Goal: Task Accomplishment & Management: Manage account settings

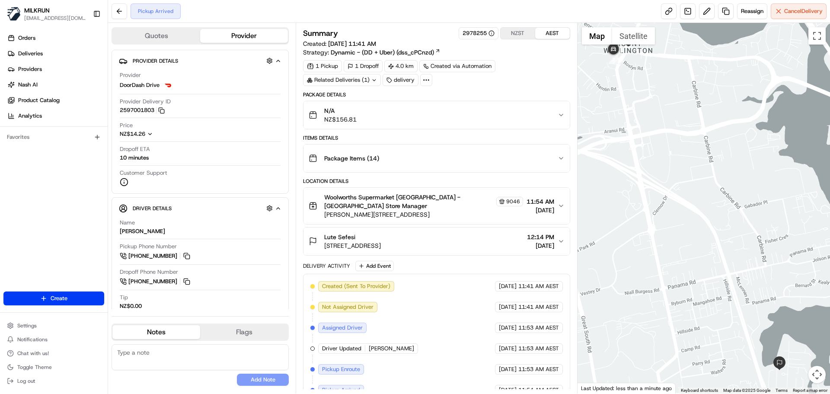
click at [430, 78] on div at bounding box center [426, 80] width 12 height 12
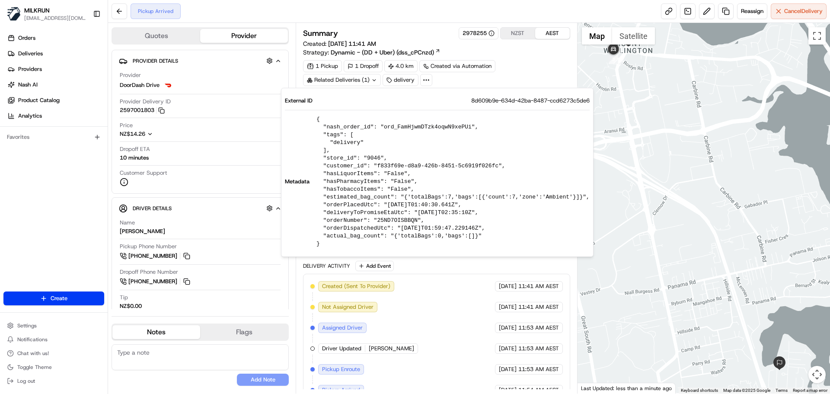
click at [403, 83] on div "delivery" at bounding box center [401, 80] width 36 height 12
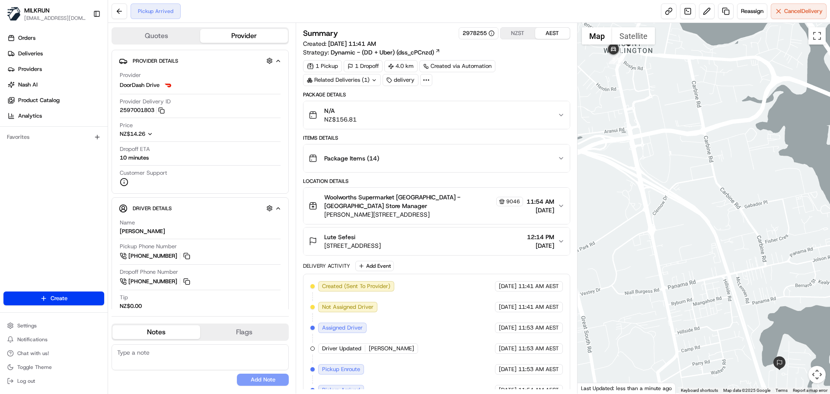
click at [405, 77] on div "delivery" at bounding box center [401, 80] width 36 height 12
click at [560, 205] on icon "button" at bounding box center [561, 206] width 3 height 2
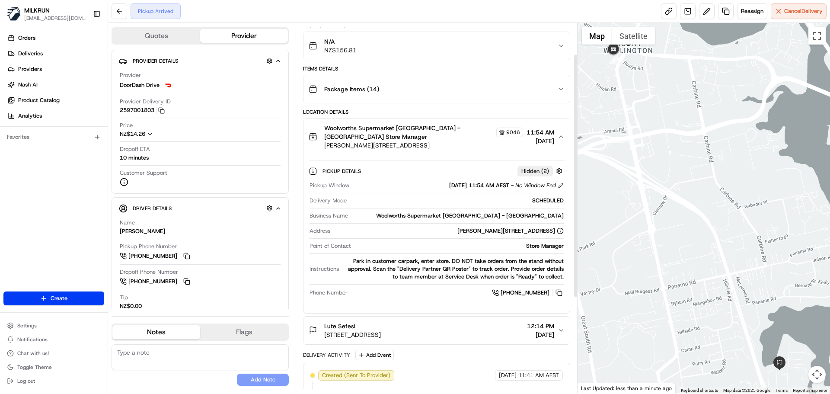
scroll to position [86, 0]
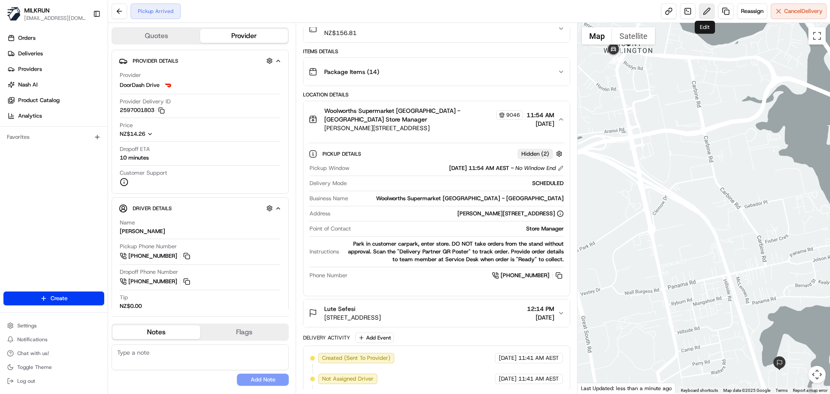
click at [700, 10] on button at bounding box center [707, 11] width 16 height 16
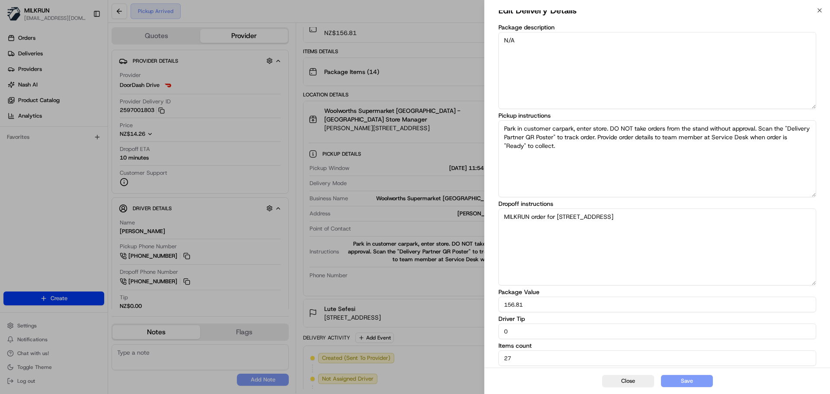
scroll to position [0, 0]
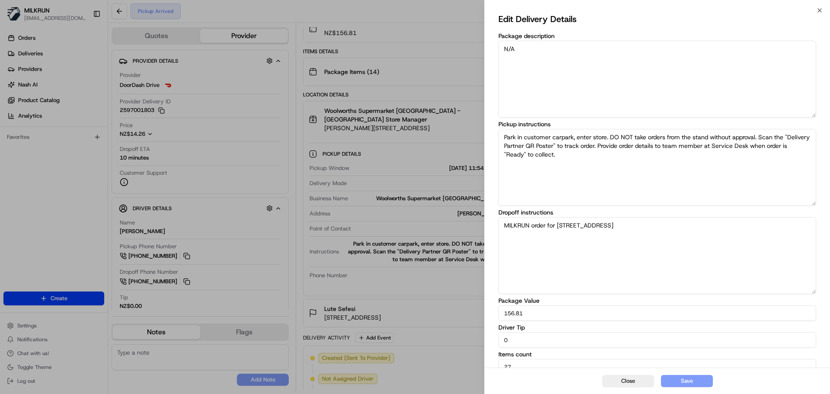
click at [716, 227] on textarea "MILKRUN order for [STREET_ADDRESS]" at bounding box center [658, 255] width 318 height 77
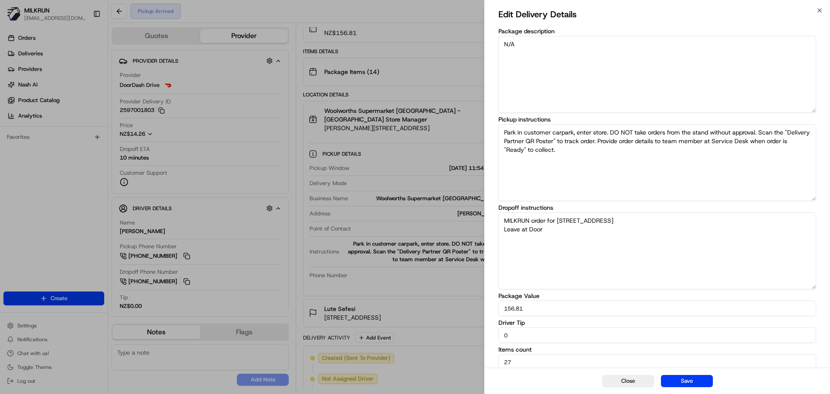
scroll to position [9, 0]
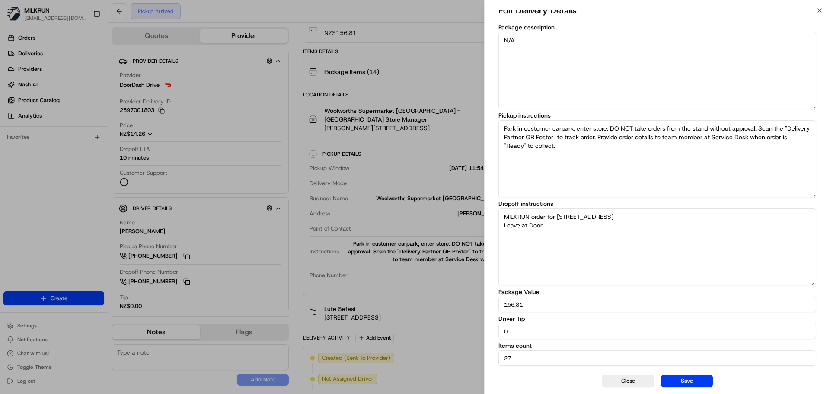
type textarea "MILKRUN order for [STREET_ADDRESS] Leave at Door"
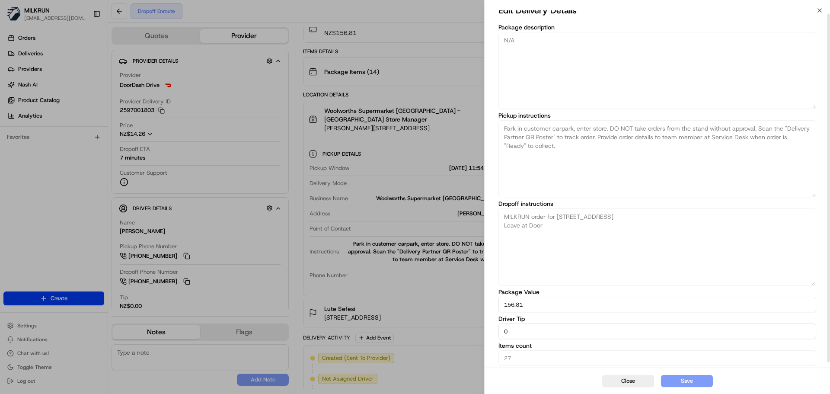
scroll to position [0, 0]
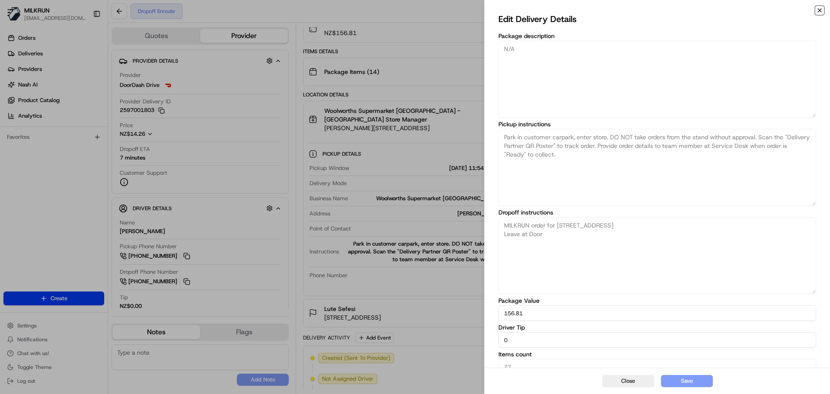
click at [821, 8] on icon "button" at bounding box center [819, 10] width 7 height 7
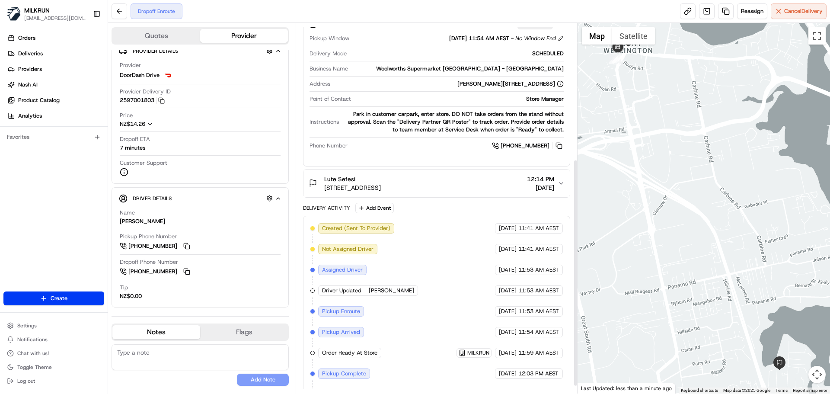
scroll to position [234, 0]
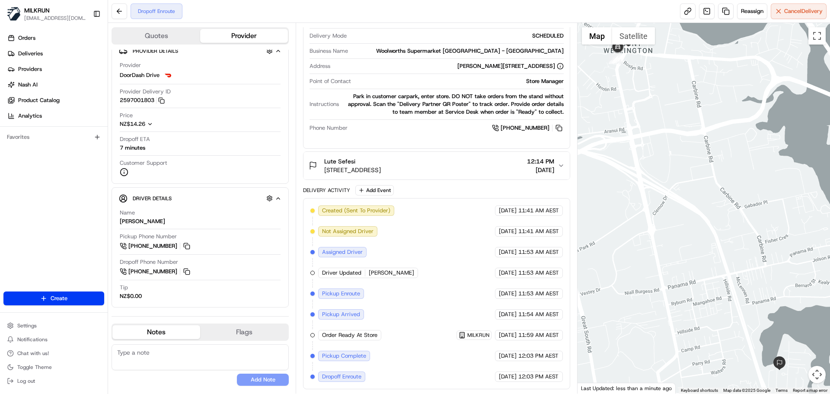
click at [489, 161] on div "Lute Sefesi [STREET_ADDRESS], [GEOGRAPHIC_DATA] 12:14 PM [DATE]" at bounding box center [433, 165] width 249 height 17
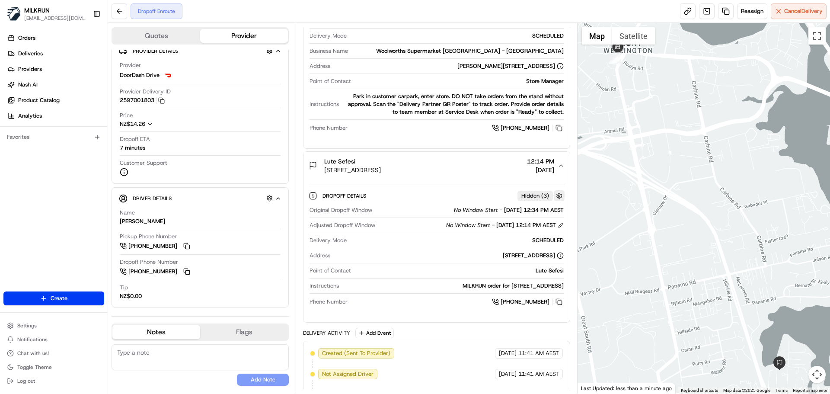
click at [560, 196] on button "button" at bounding box center [559, 195] width 11 height 11
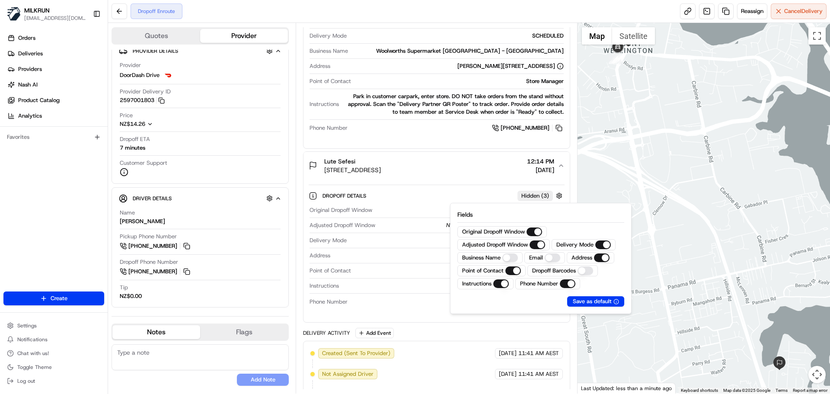
click at [485, 194] on div "Dropoff Details Hidden ( 3 )" at bounding box center [444, 195] width 242 height 11
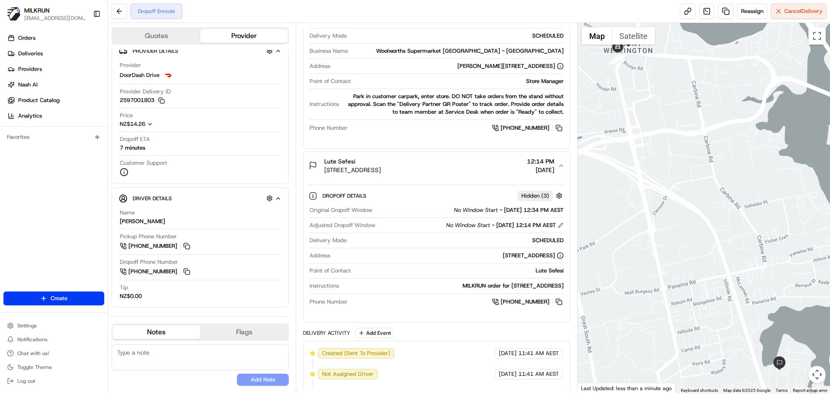
click at [545, 196] on span "Hidden ( 3 )" at bounding box center [535, 196] width 28 height 8
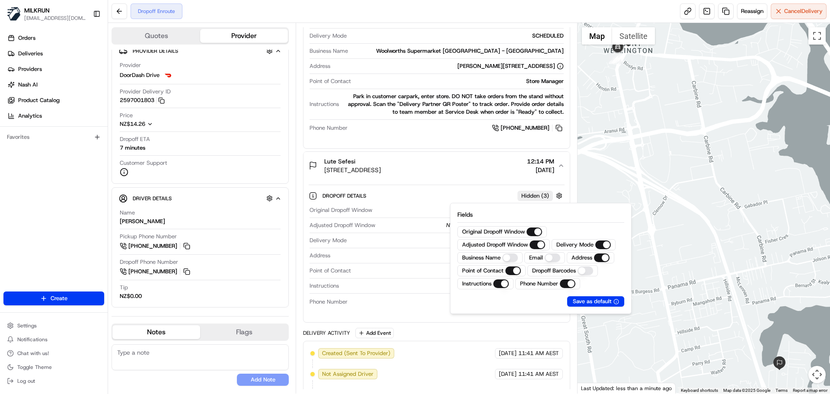
click at [545, 196] on span "Hidden ( 3 )" at bounding box center [535, 196] width 28 height 8
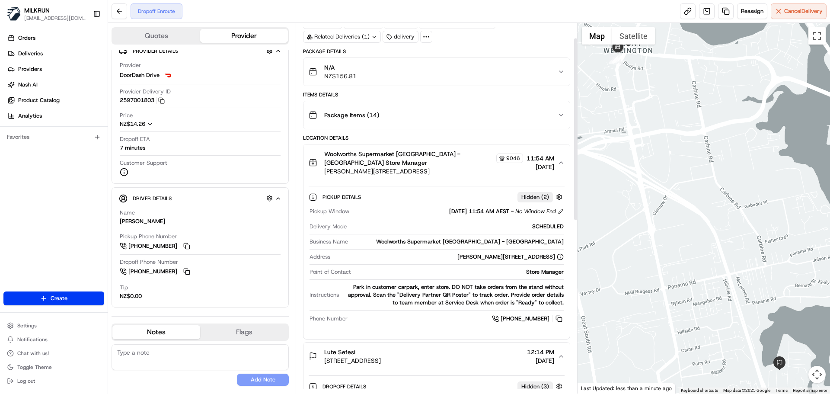
scroll to position [31, 0]
